Goal: Find specific page/section: Find specific page/section

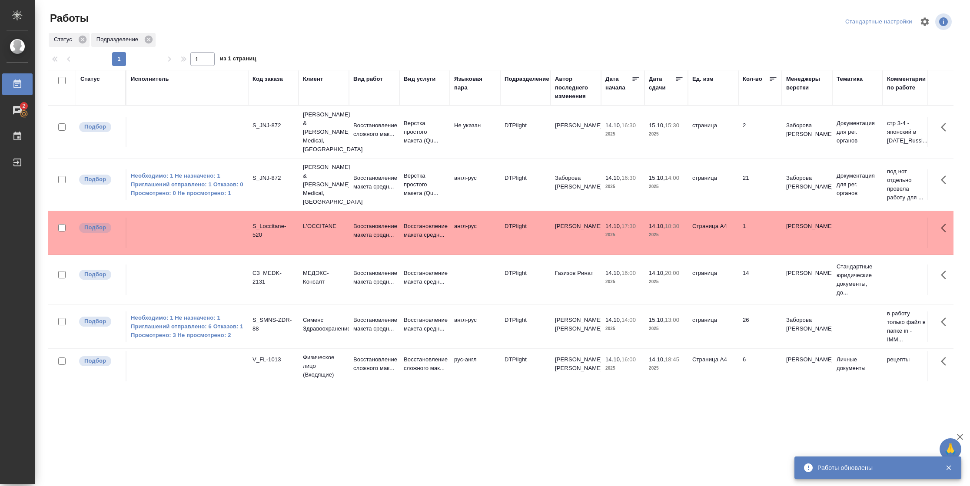
scroll to position [3, 0]
click at [596, 354] on td "[PERSON_NAME] [PERSON_NAME]" at bounding box center [576, 365] width 50 height 30
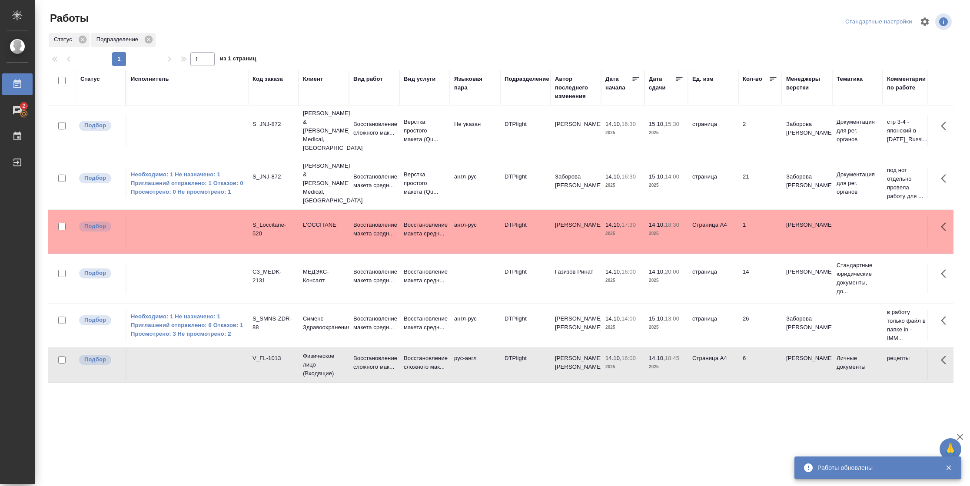
click at [596, 354] on td "[PERSON_NAME] [PERSON_NAME]" at bounding box center [576, 365] width 50 height 30
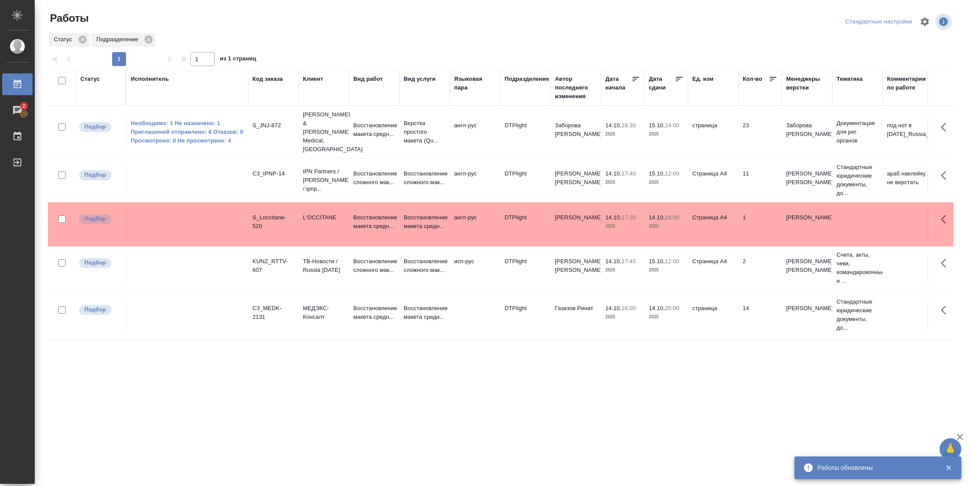
scroll to position [0, 0]
click at [87, 77] on div "Статус" at bounding box center [90, 79] width 20 height 9
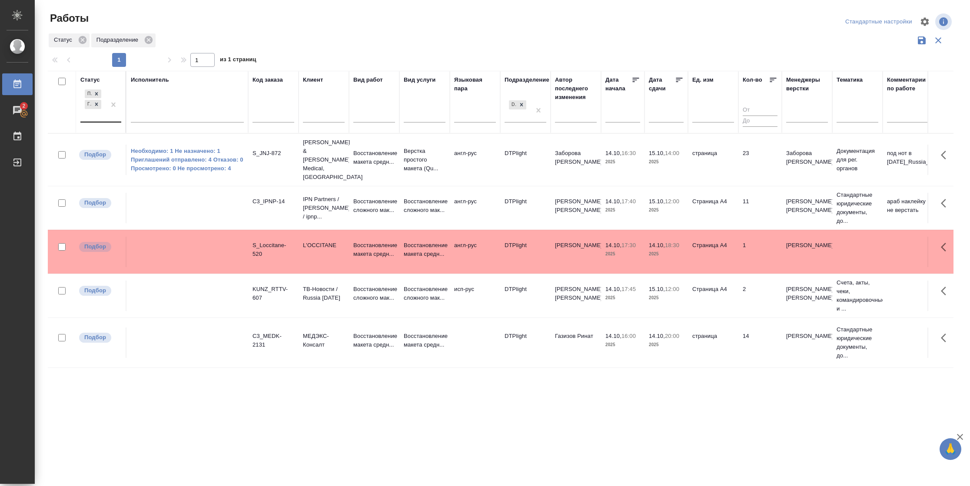
click at [98, 118] on div "Подбор Готов к работе" at bounding box center [92, 105] width 25 height 34
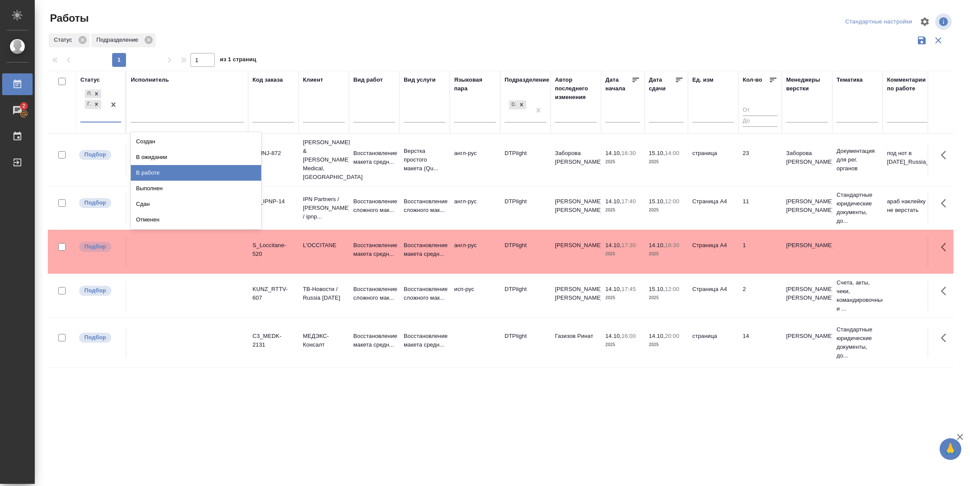
drag, startPoint x: 168, startPoint y: 177, endPoint x: 173, endPoint y: 118, distance: 59.3
click at [168, 177] on div "В работе" at bounding box center [196, 173] width 130 height 16
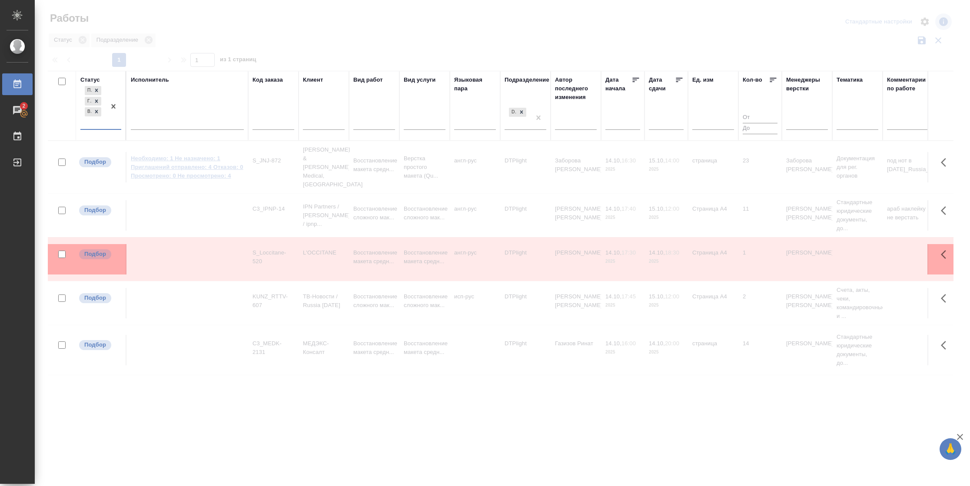
drag, startPoint x: 173, startPoint y: 118, endPoint x: 213, endPoint y: 153, distance: 53.6
click at [173, 118] on div at bounding box center [187, 121] width 113 height 13
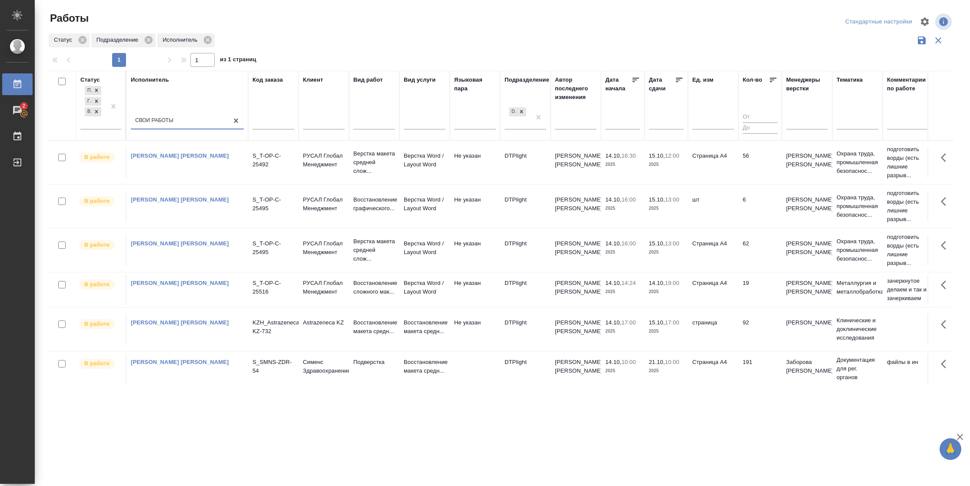
click at [682, 81] on icon at bounding box center [679, 80] width 9 height 9
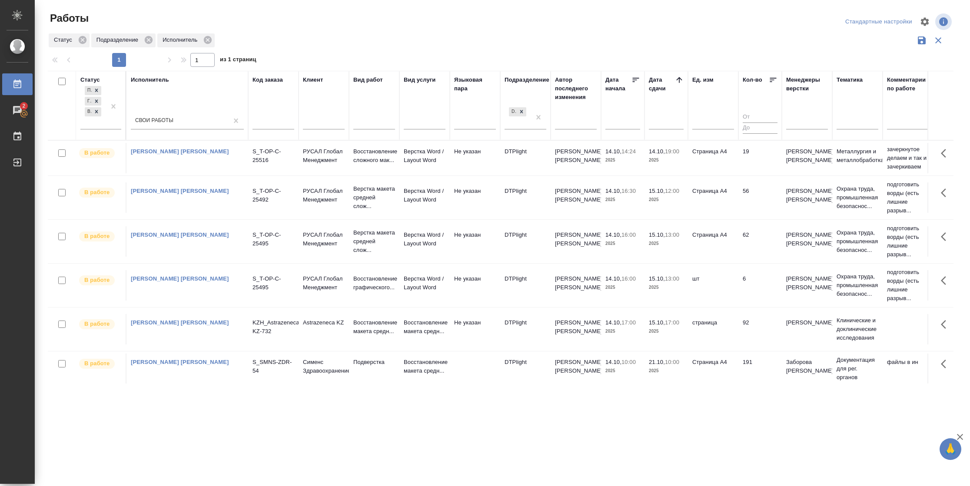
click at [741, 338] on td "92" at bounding box center [760, 329] width 43 height 30
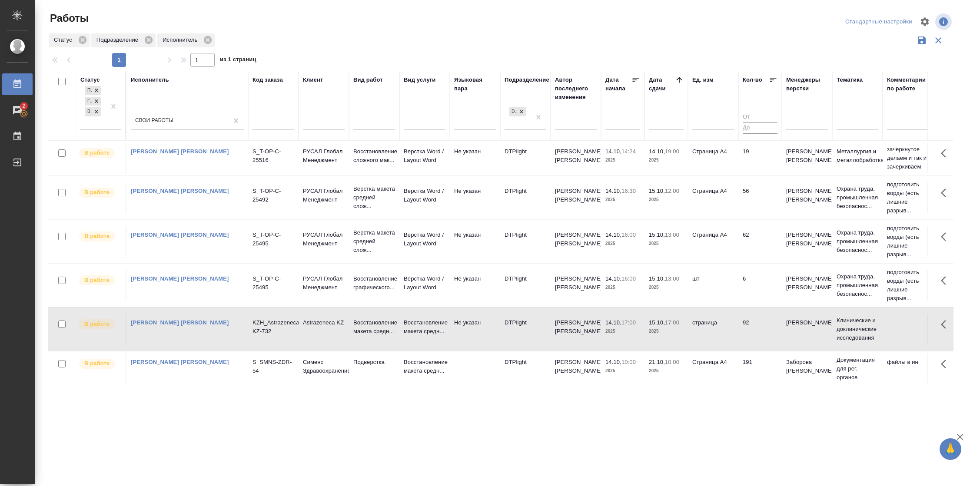
click at [689, 203] on td "Страница А4" at bounding box center [713, 198] width 50 height 30
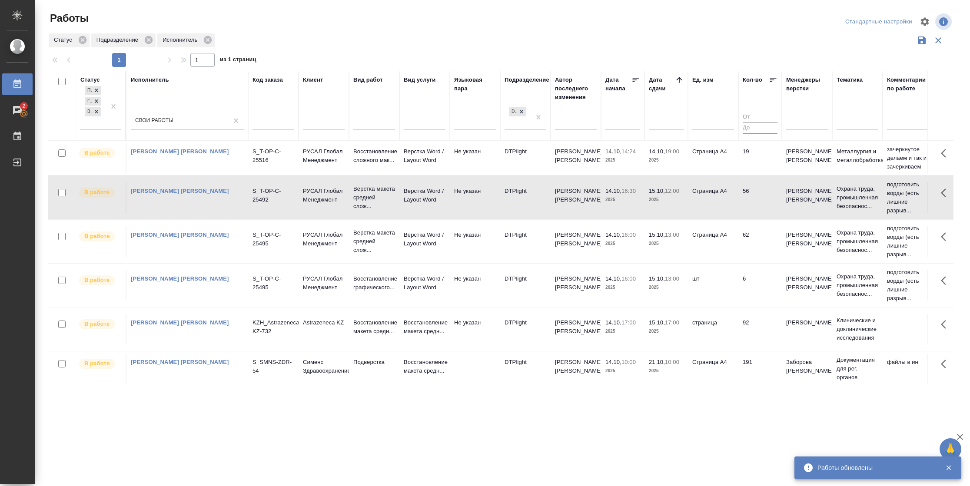
click at [762, 199] on td "56" at bounding box center [760, 198] width 43 height 30
click at [739, 235] on td "62" at bounding box center [760, 241] width 43 height 30
